Goal: Information Seeking & Learning: Learn about a topic

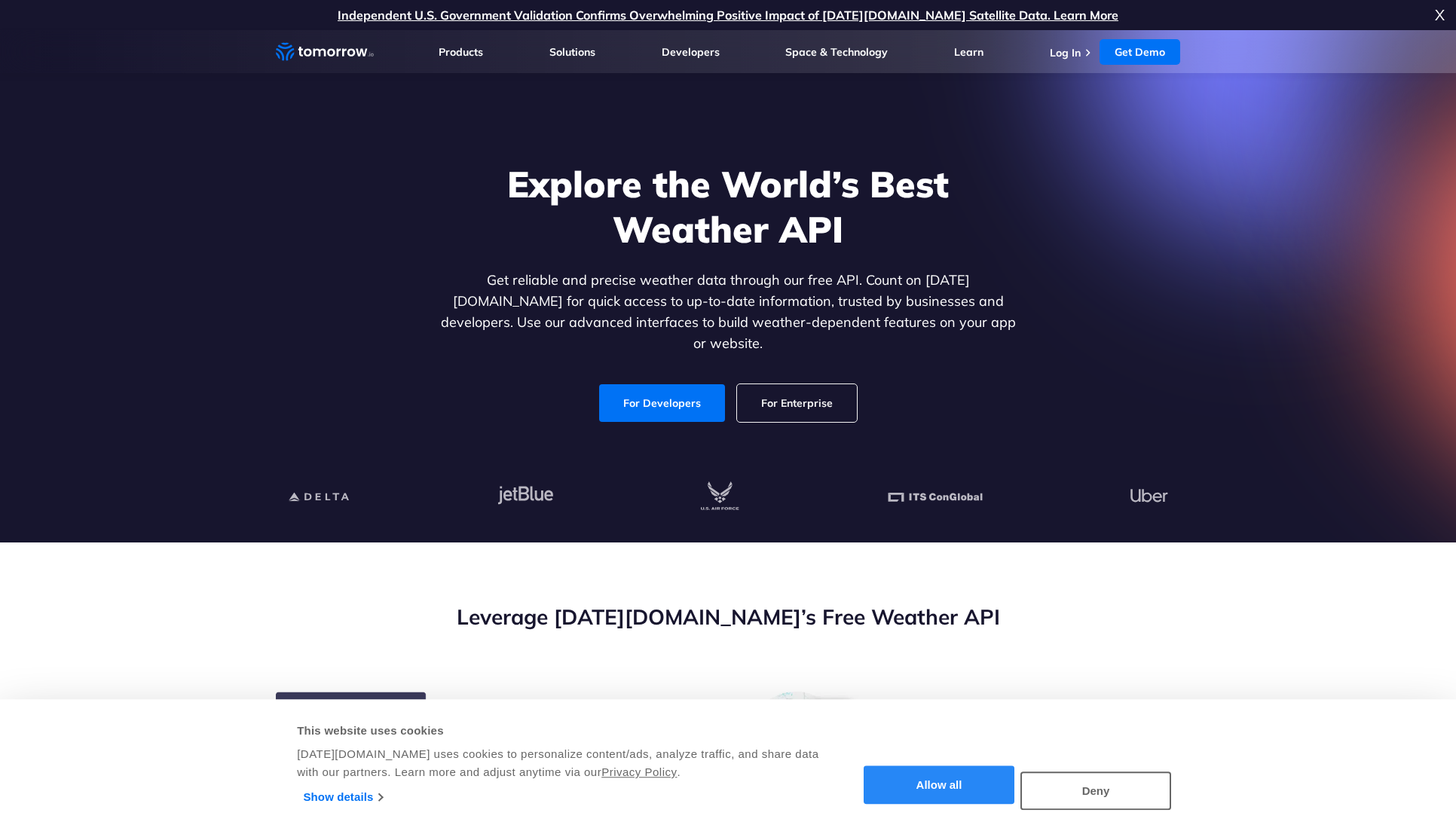
click at [943, 795] on button "Allow all" at bounding box center [938, 785] width 151 height 38
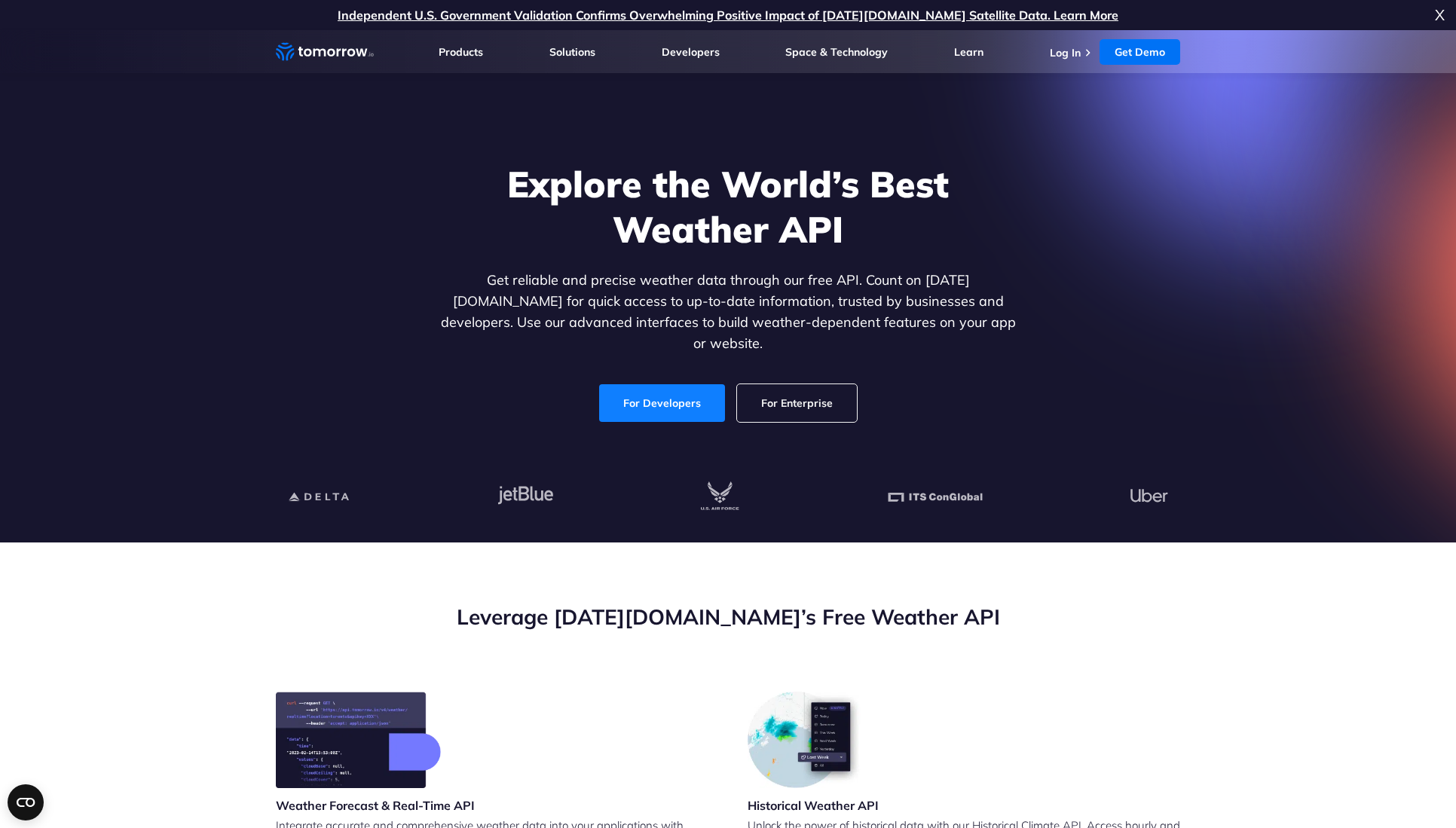
click at [640, 384] on link "For Developers" at bounding box center [662, 402] width 126 height 38
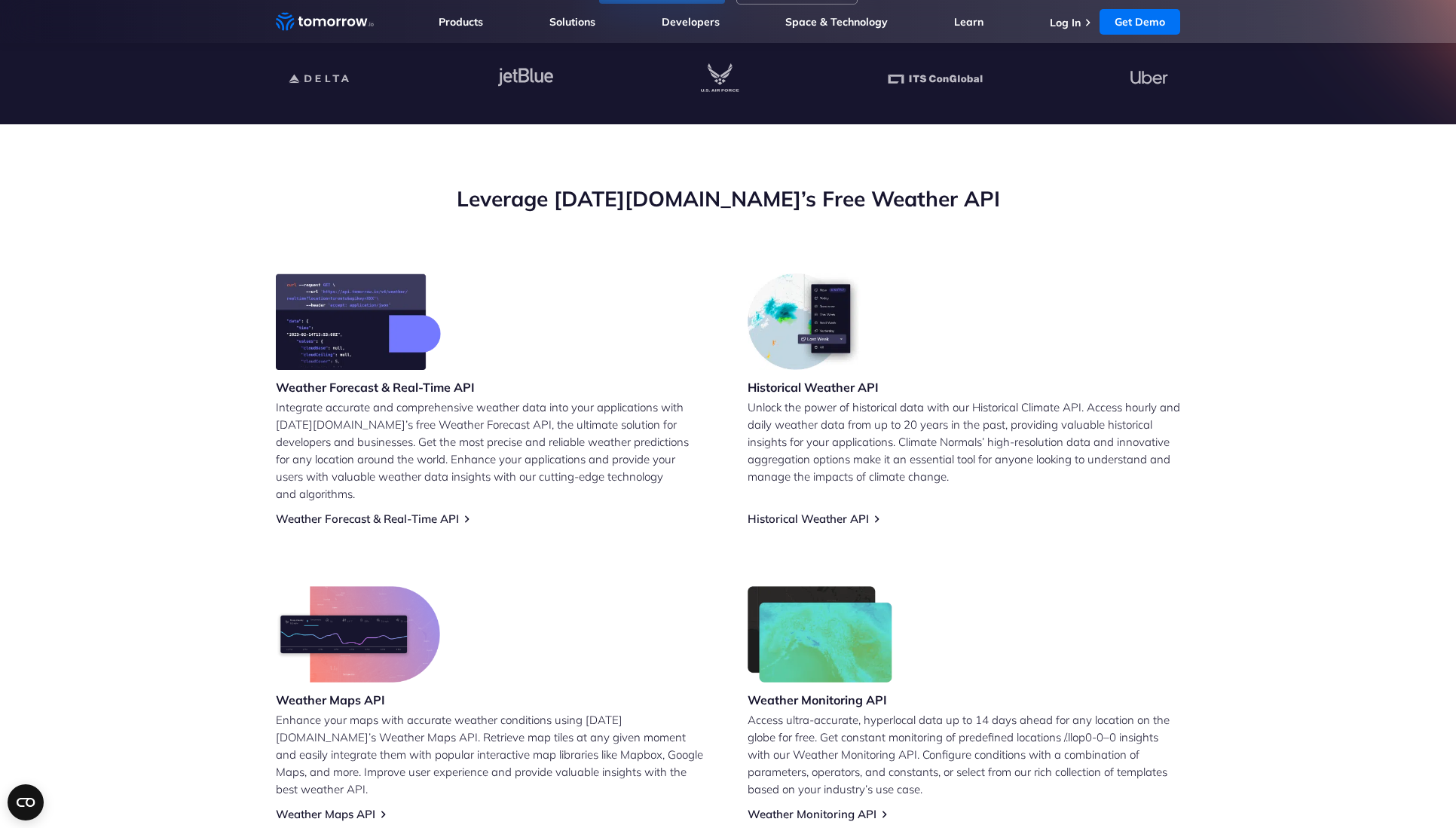
scroll to position [430, 0]
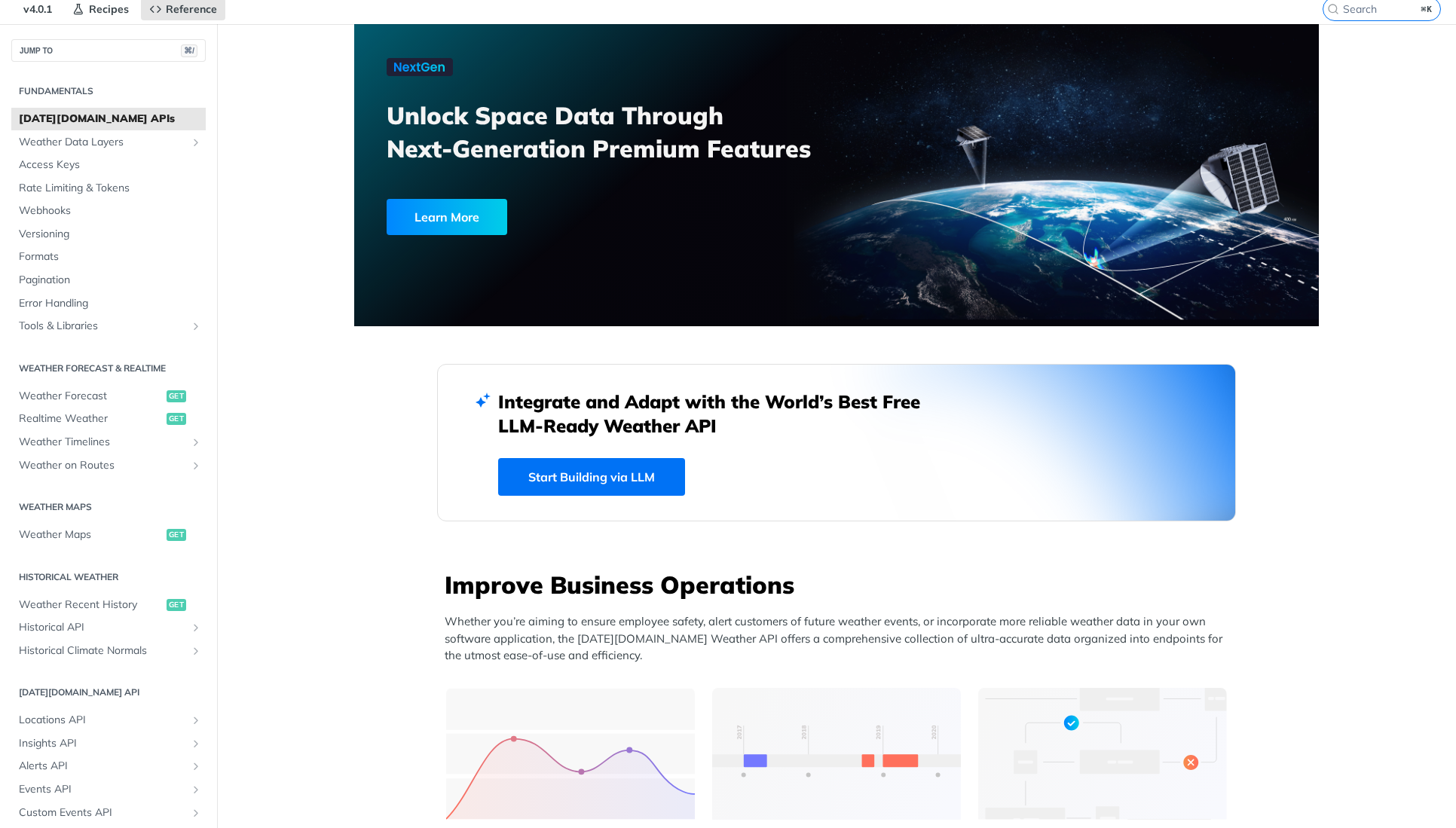
scroll to position [62, 0]
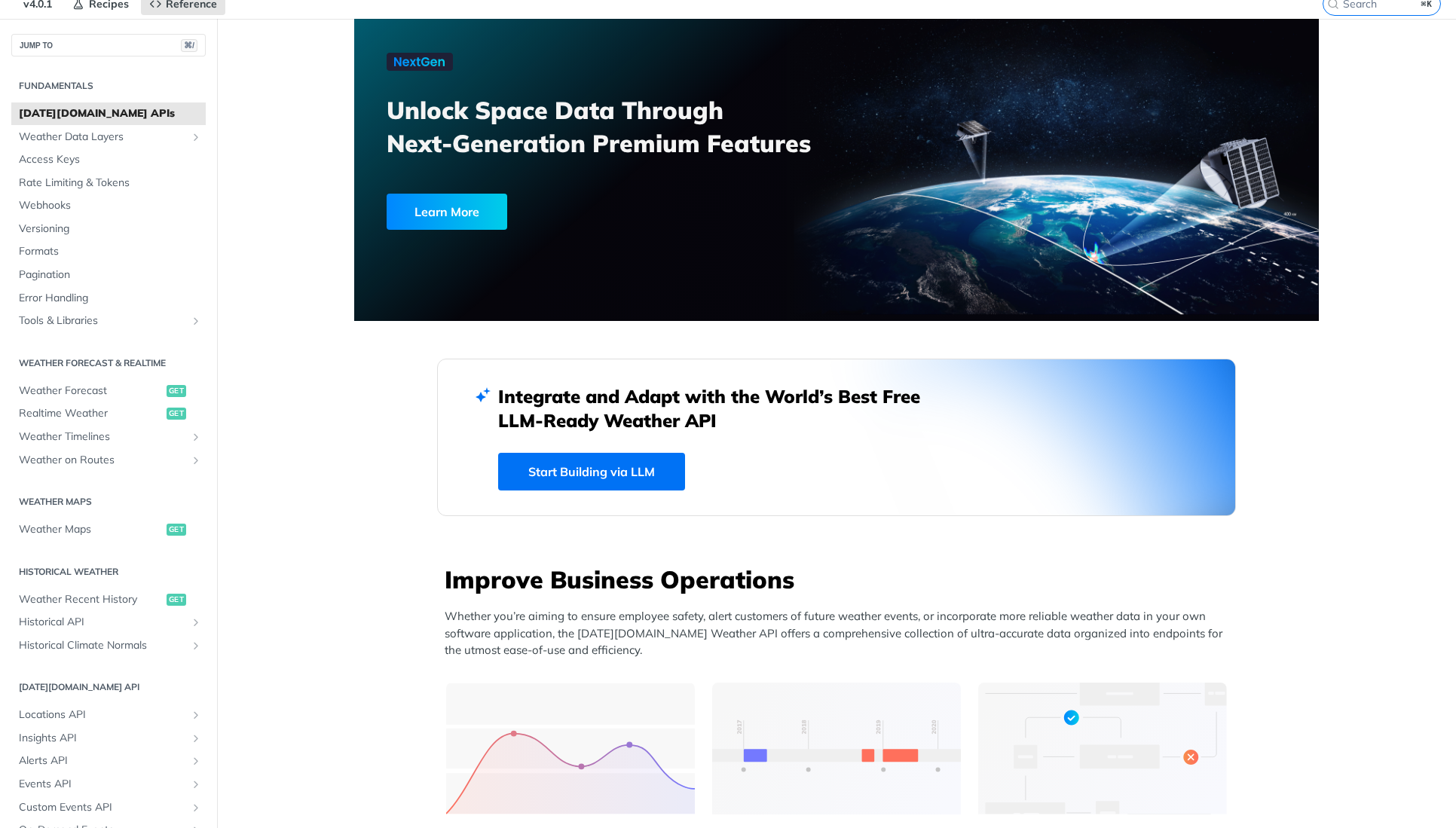
click at [639, 479] on link "Start Building via LLM" at bounding box center [592, 471] width 187 height 38
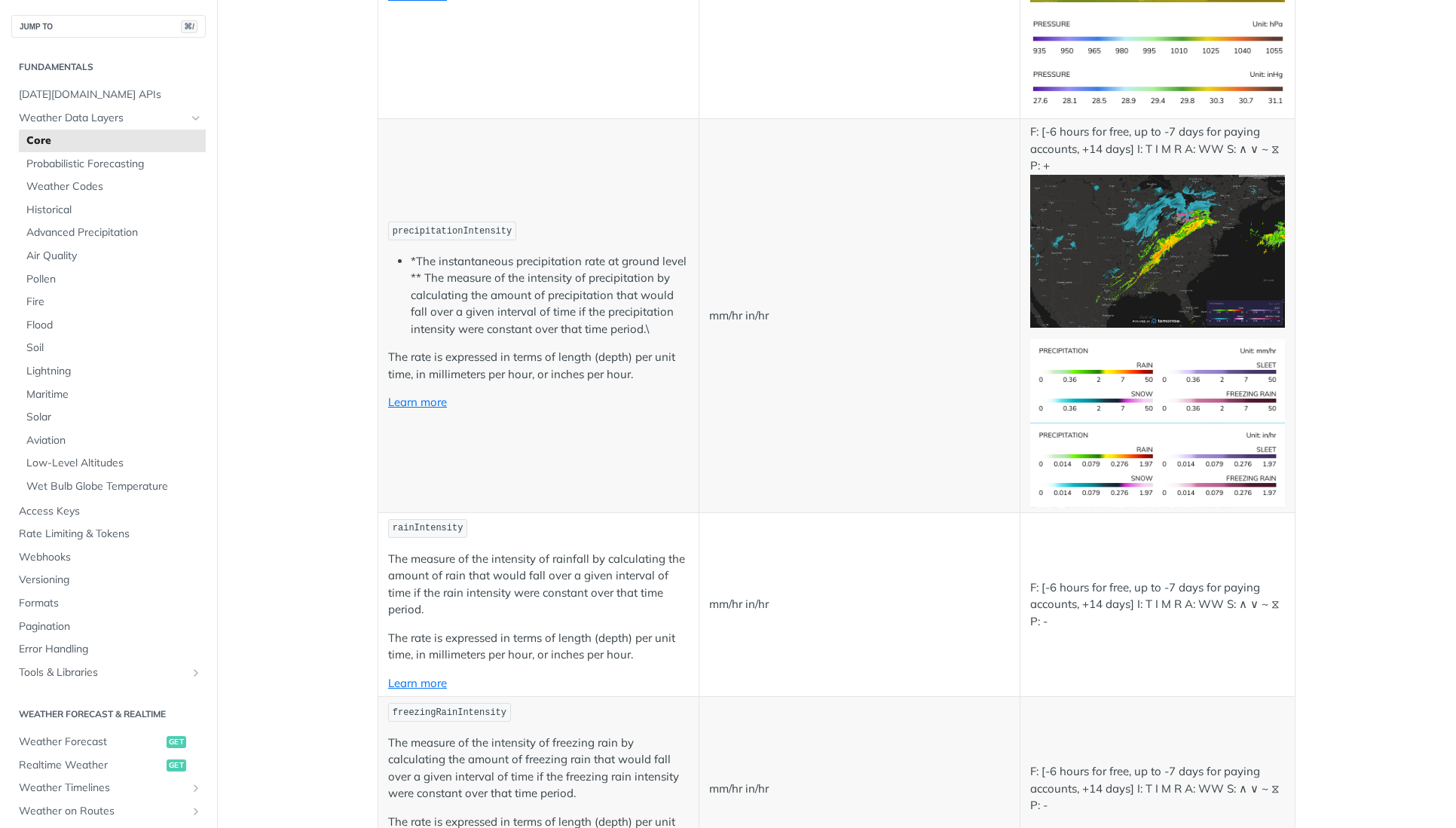
scroll to position [2613, 0]
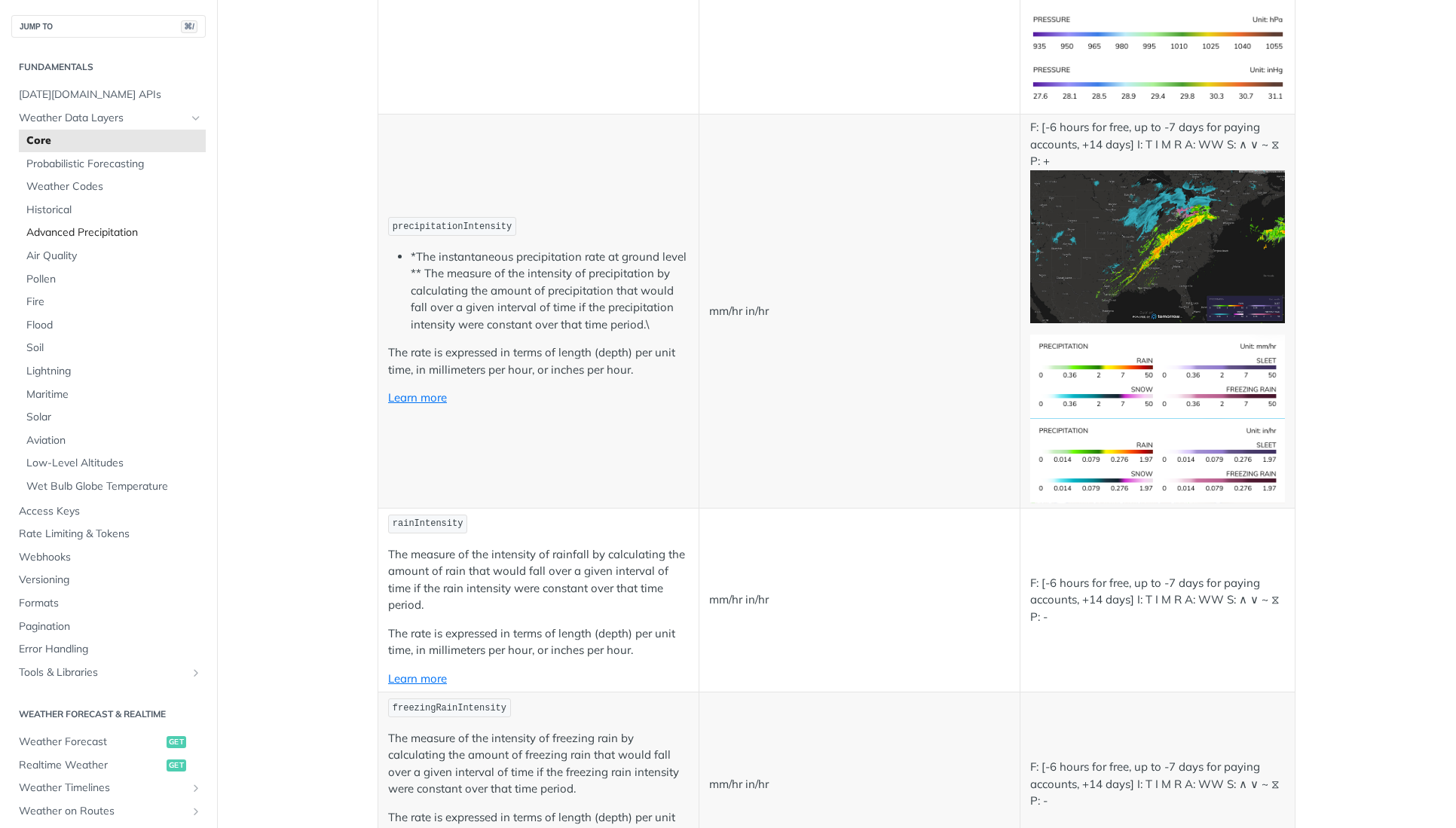
click at [94, 231] on span "Advanced Precipitation" at bounding box center [114, 233] width 175 height 15
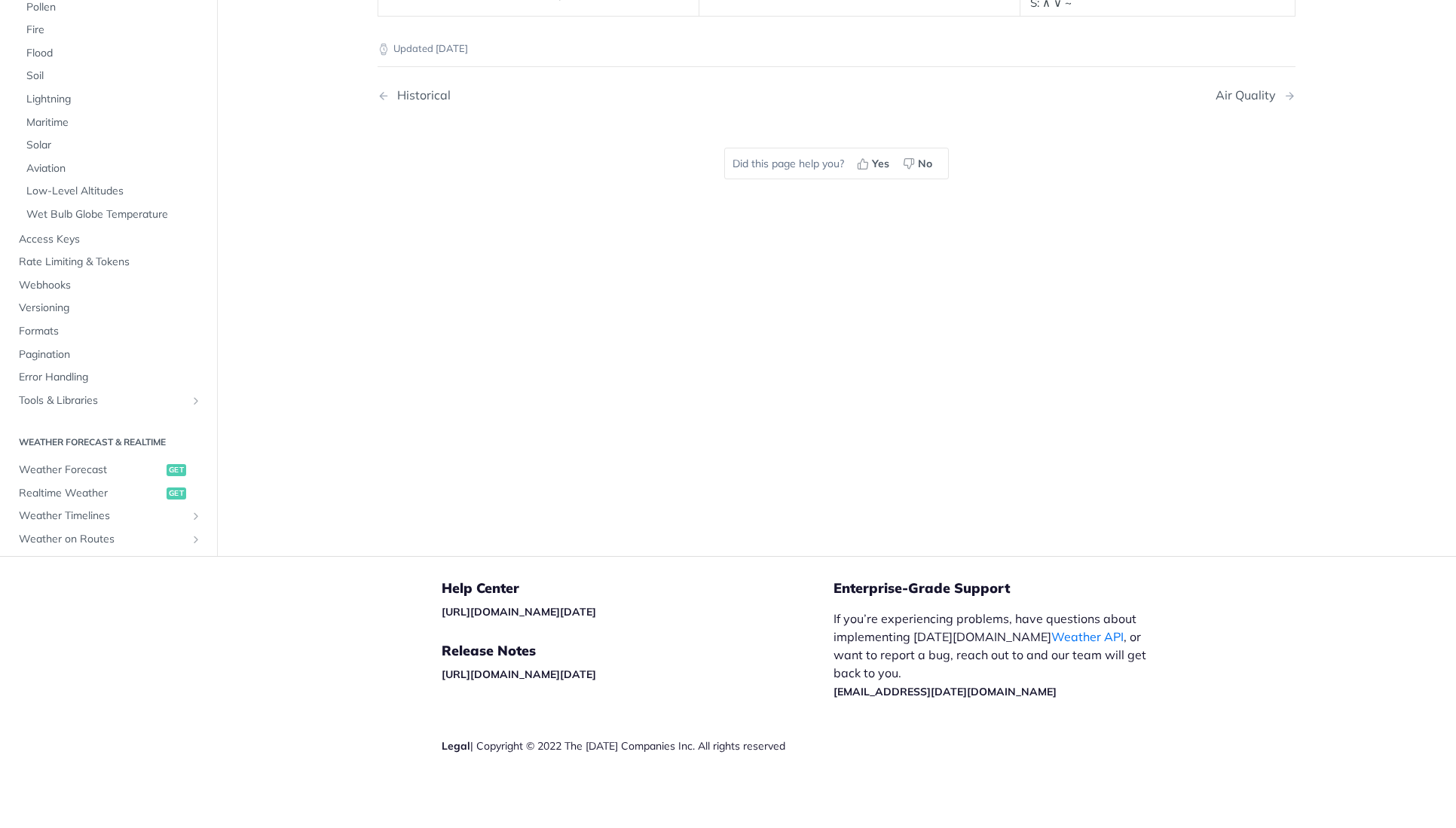
scroll to position [352, 0]
click at [744, 253] on article "Advanced Precipitation The [DATE][DOMAIN_NAME] REST Weather API provides the fo…" at bounding box center [836, 143] width 964 height 828
